Goal: Information Seeking & Learning: Learn about a topic

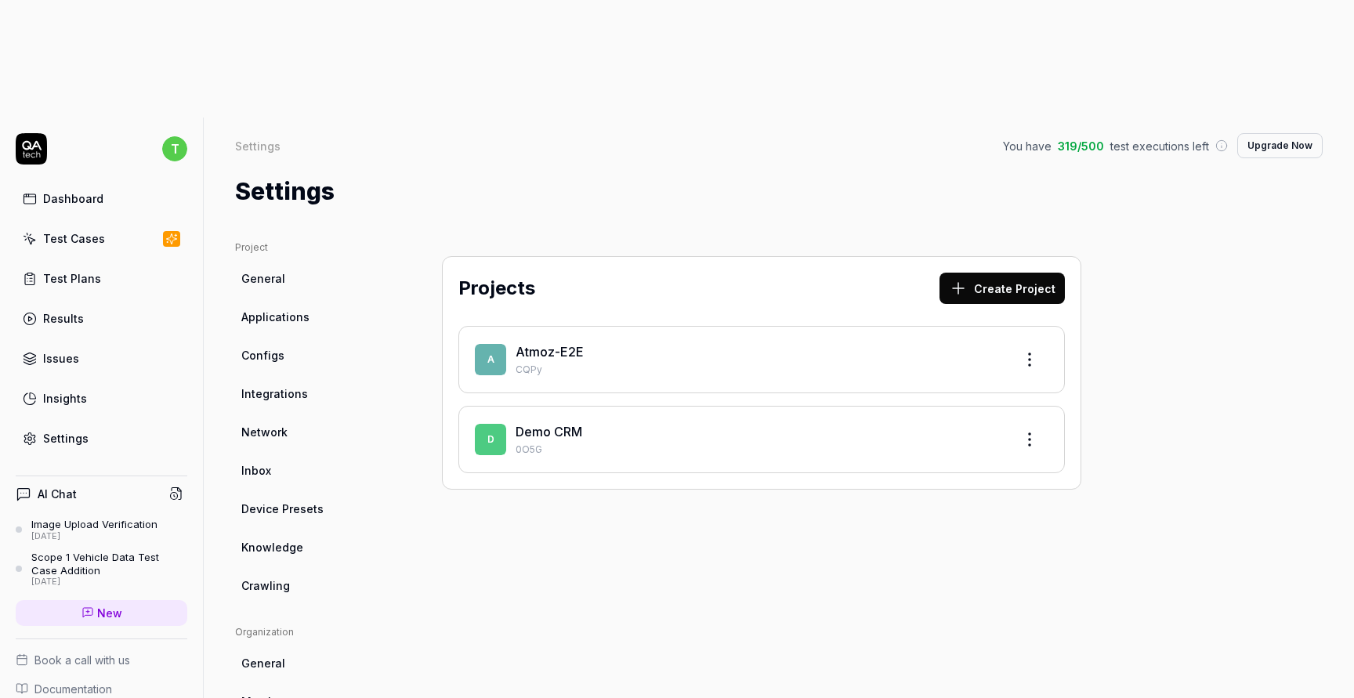
click at [120, 303] on link "Results" at bounding box center [102, 318] width 172 height 31
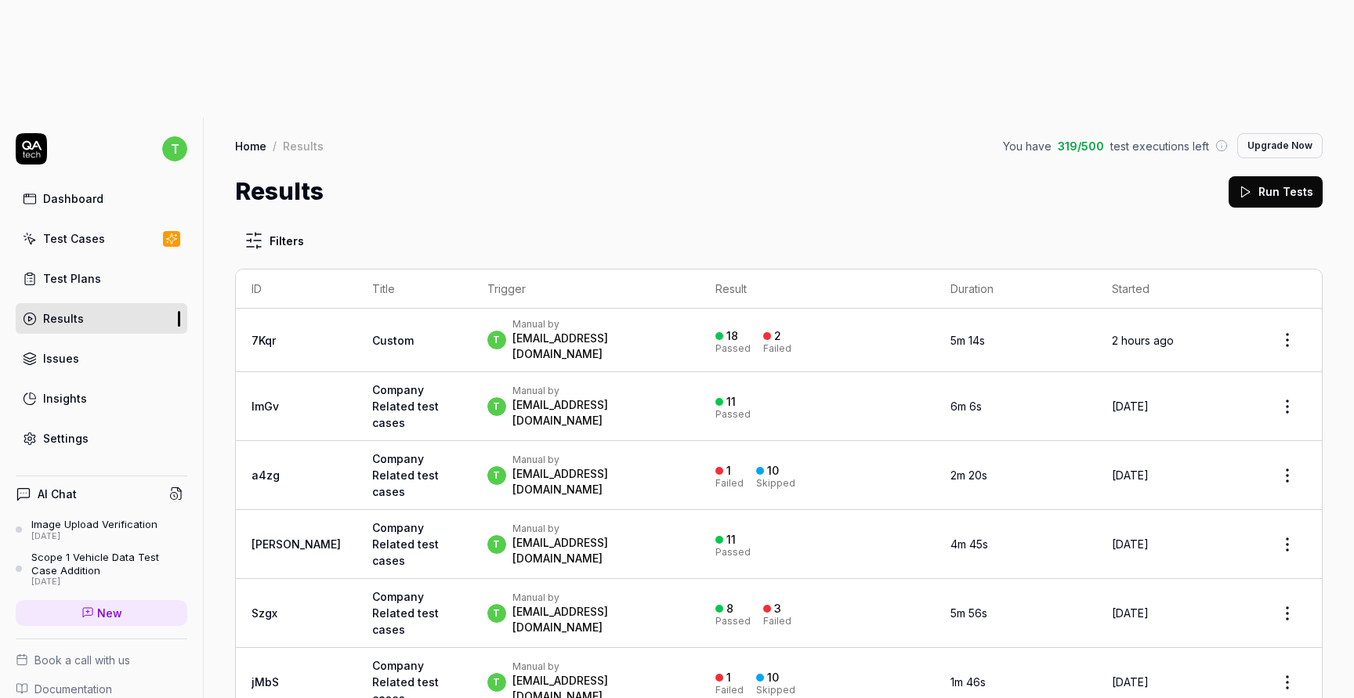
click at [771, 329] on div "2" at bounding box center [772, 336] width 18 height 14
click at [763, 332] on div at bounding box center [767, 336] width 8 height 8
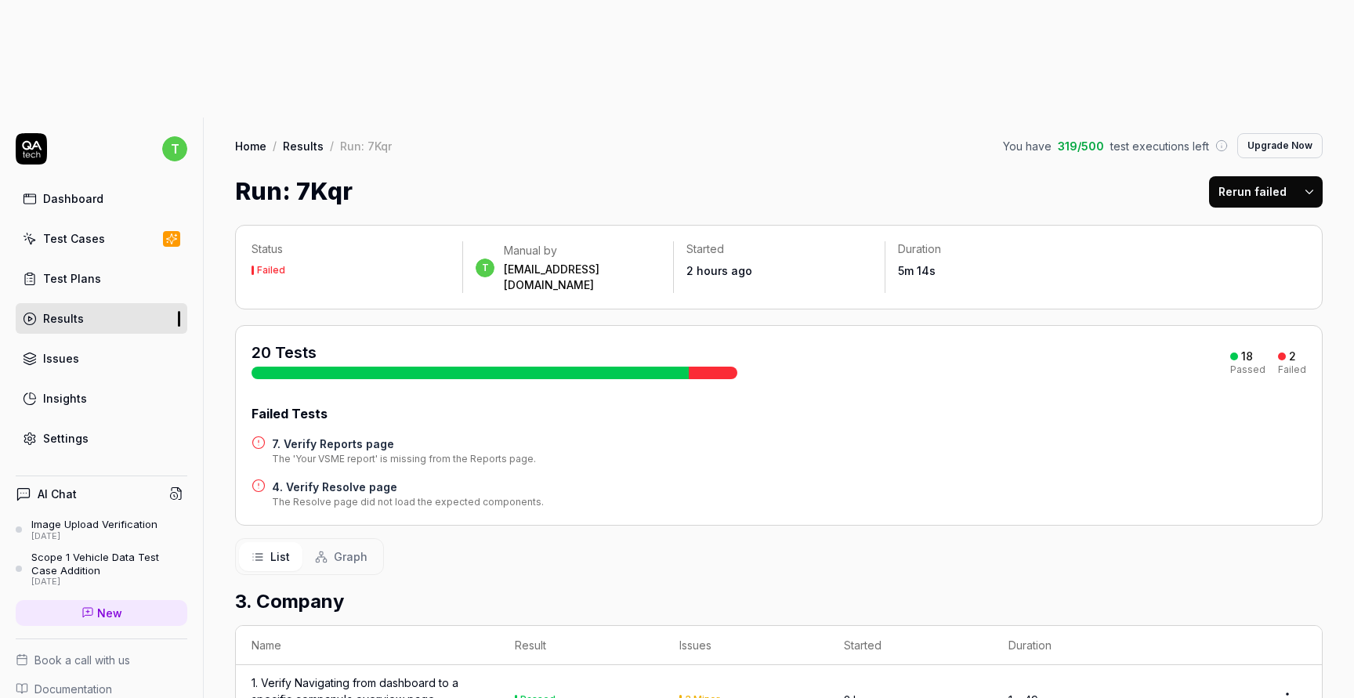
click at [135, 303] on link "Results" at bounding box center [102, 318] width 172 height 31
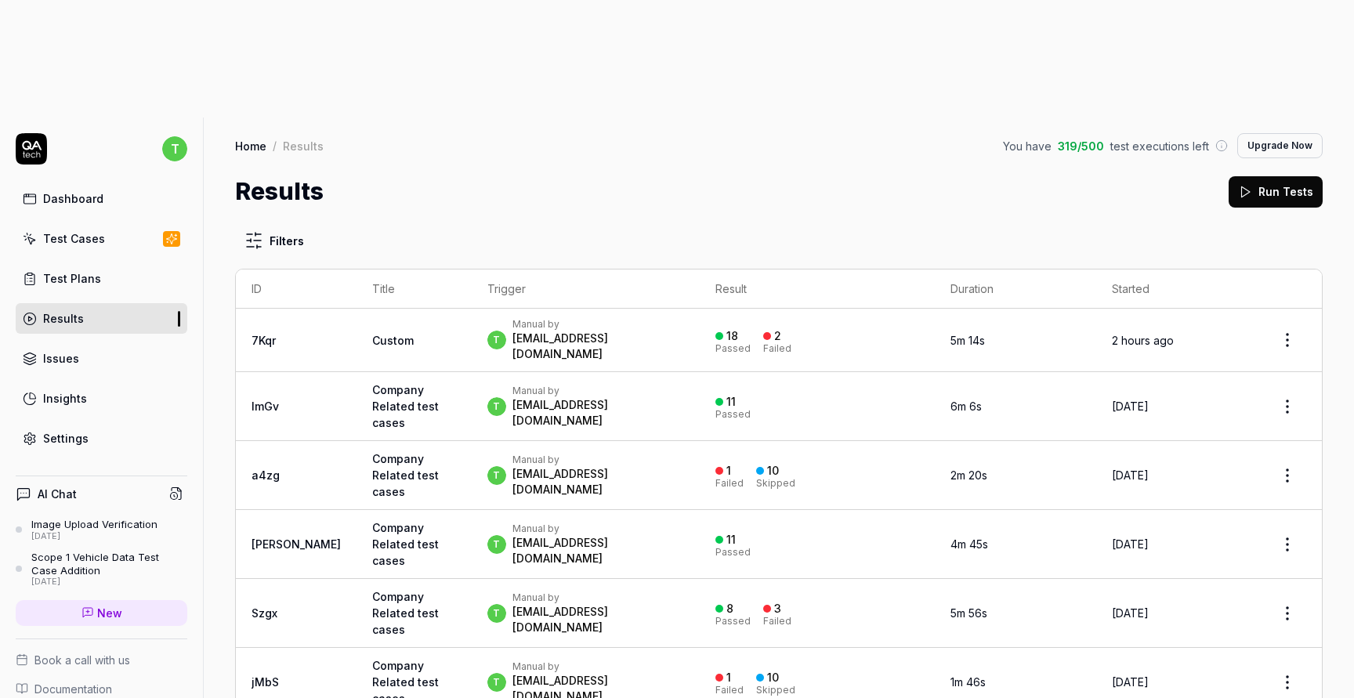
click at [771, 329] on div "2" at bounding box center [772, 336] width 18 height 14
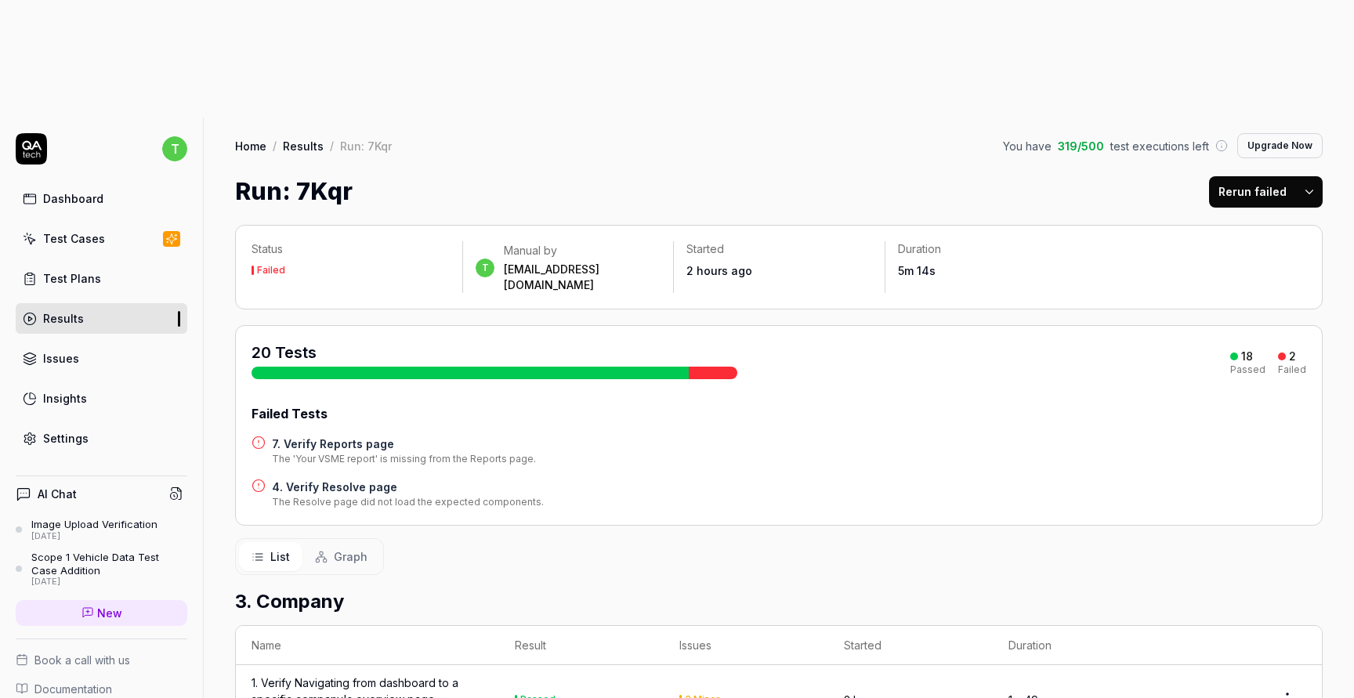
click at [774, 342] on div "20 Tests 18 Passed 2 Failed" at bounding box center [779, 361] width 1055 height 38
click at [122, 263] on link "Test Plans" at bounding box center [102, 278] width 172 height 31
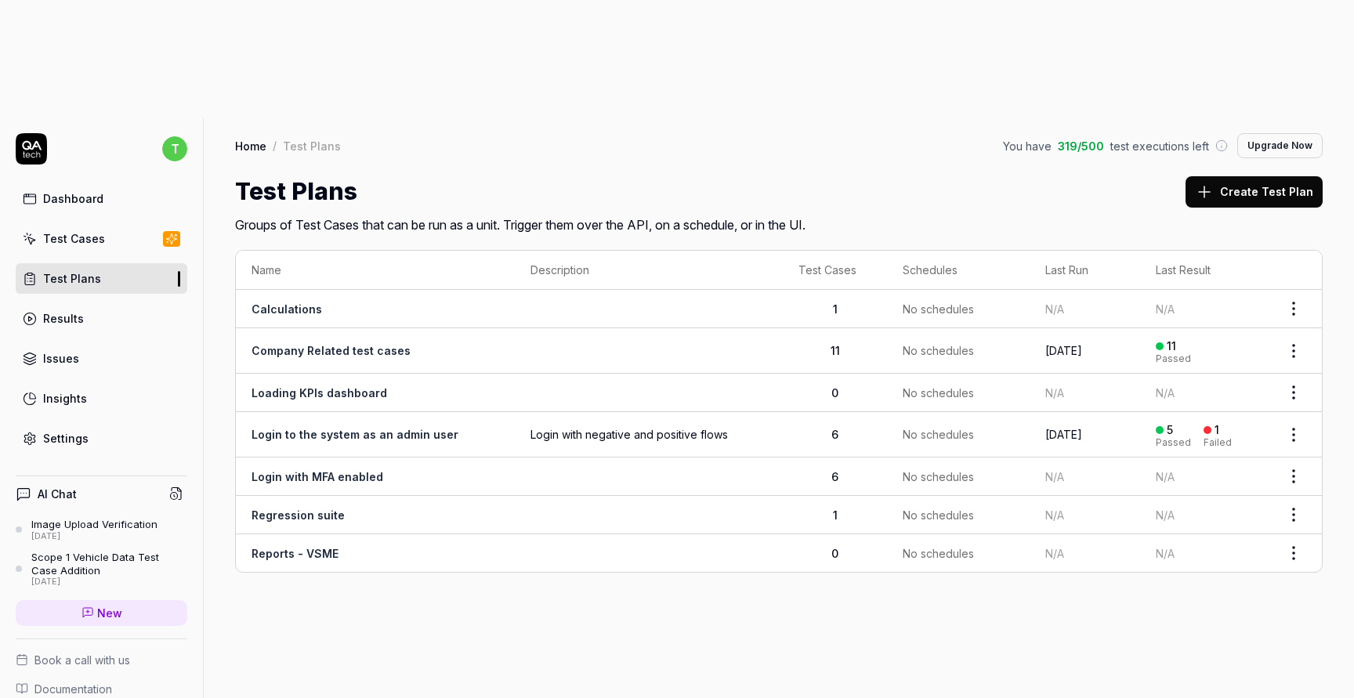
click at [316, 328] on td "Company Related test cases" at bounding box center [375, 350] width 279 height 45
click at [333, 344] on link "Company Related test cases" at bounding box center [331, 350] width 159 height 13
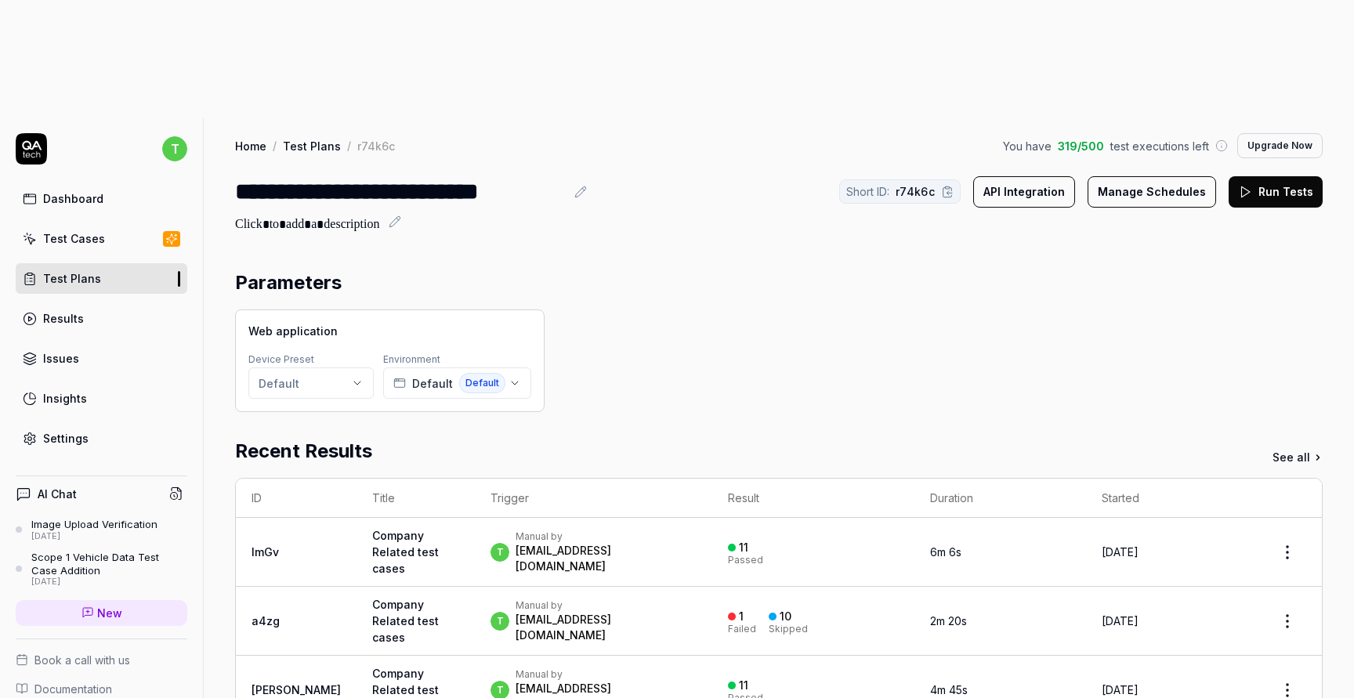
scroll to position [439, 0]
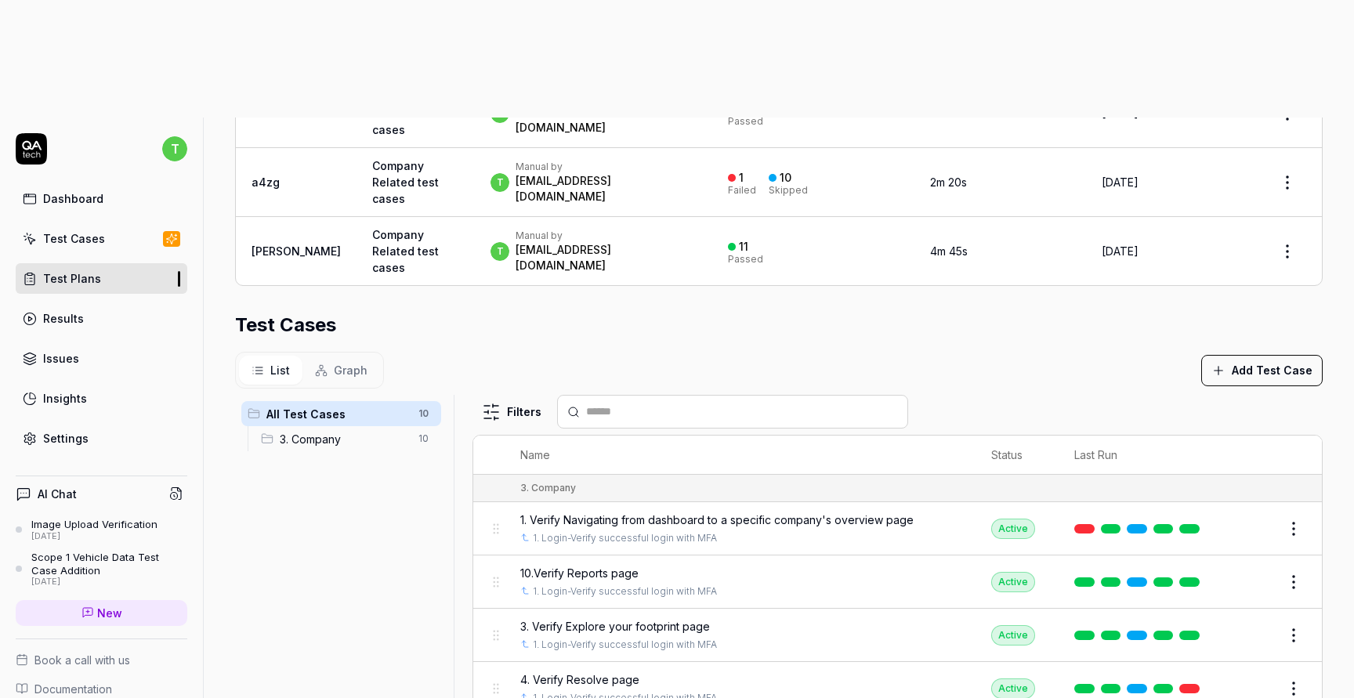
click at [306, 431] on span "3. Company" at bounding box center [344, 439] width 129 height 16
